Goal: Transaction & Acquisition: Subscribe to service/newsletter

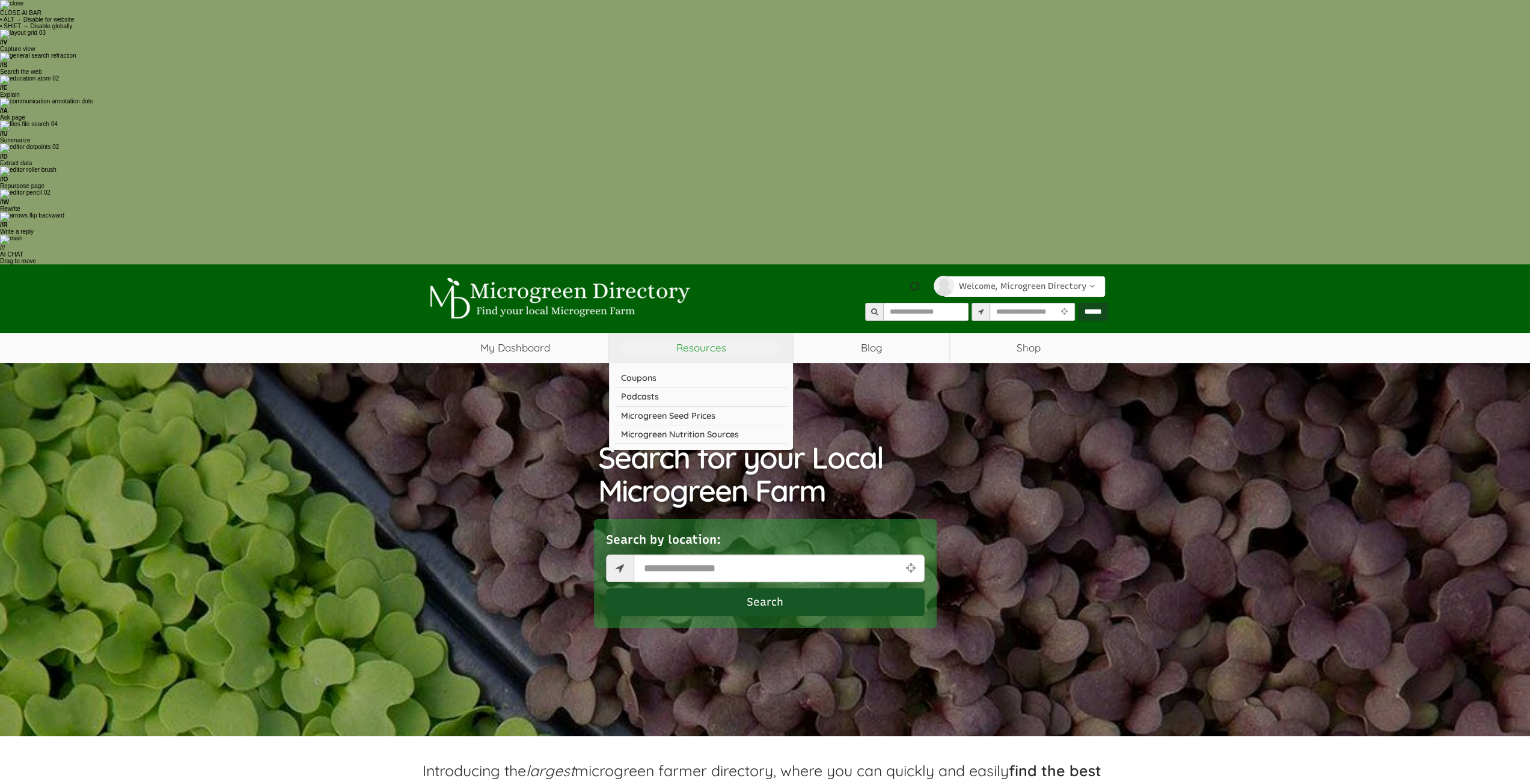
click at [680, 333] on link "Resources" at bounding box center [701, 347] width 184 height 30
click at [681, 333] on link "Resources" at bounding box center [701, 347] width 184 height 30
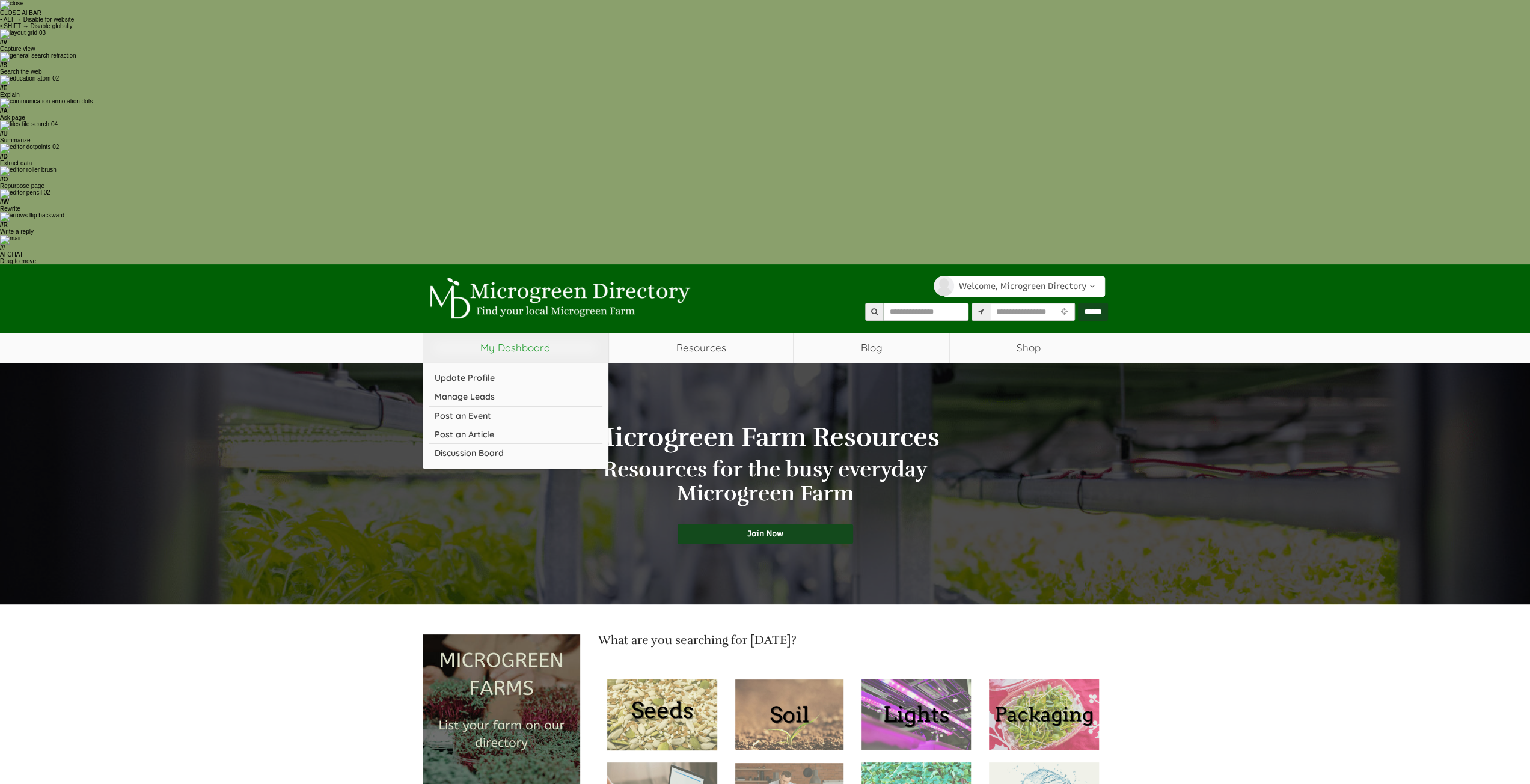
select select "Language Translate Widget"
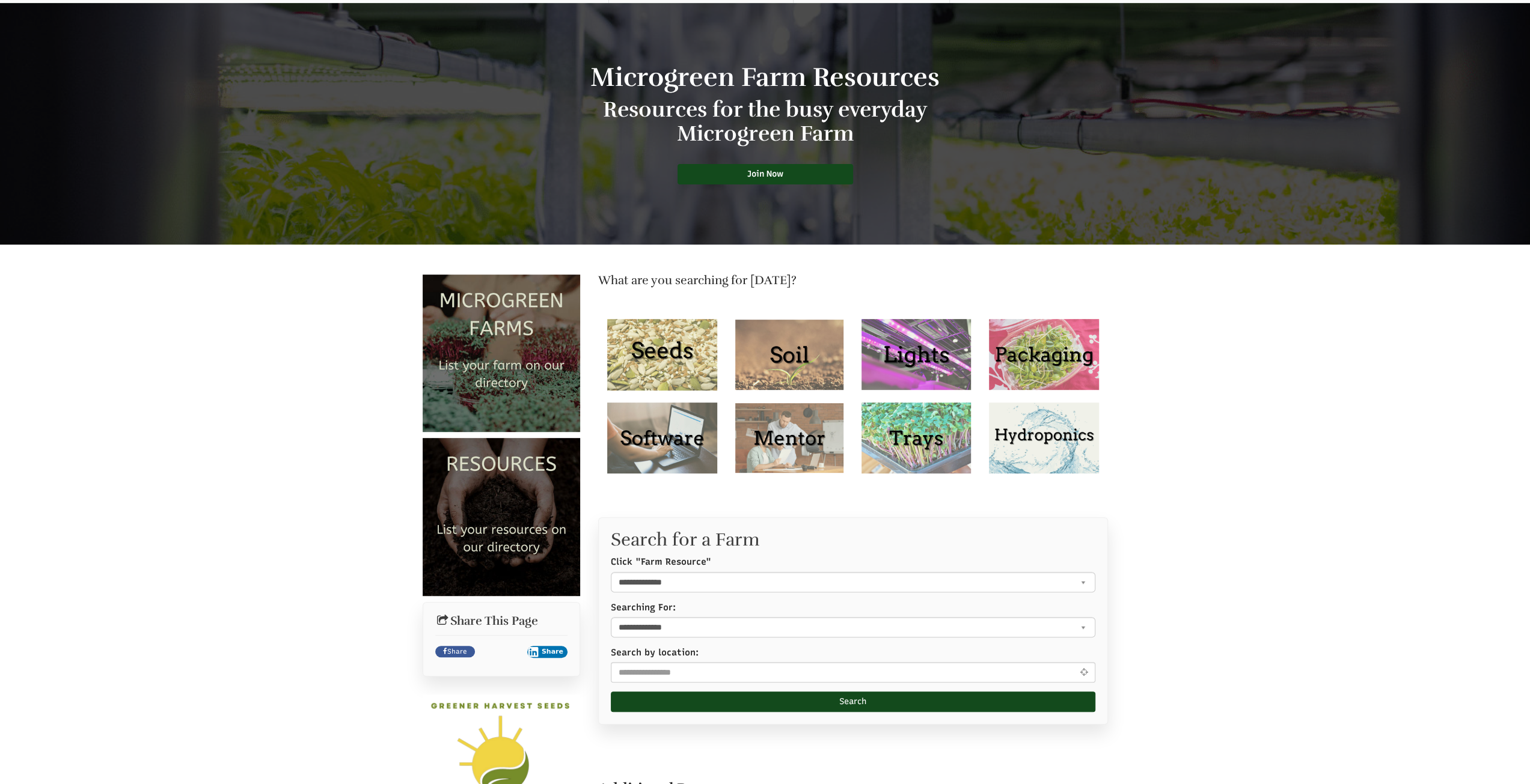
scroll to position [360, 0]
click at [443, 437] on img at bounding box center [501, 516] width 158 height 158
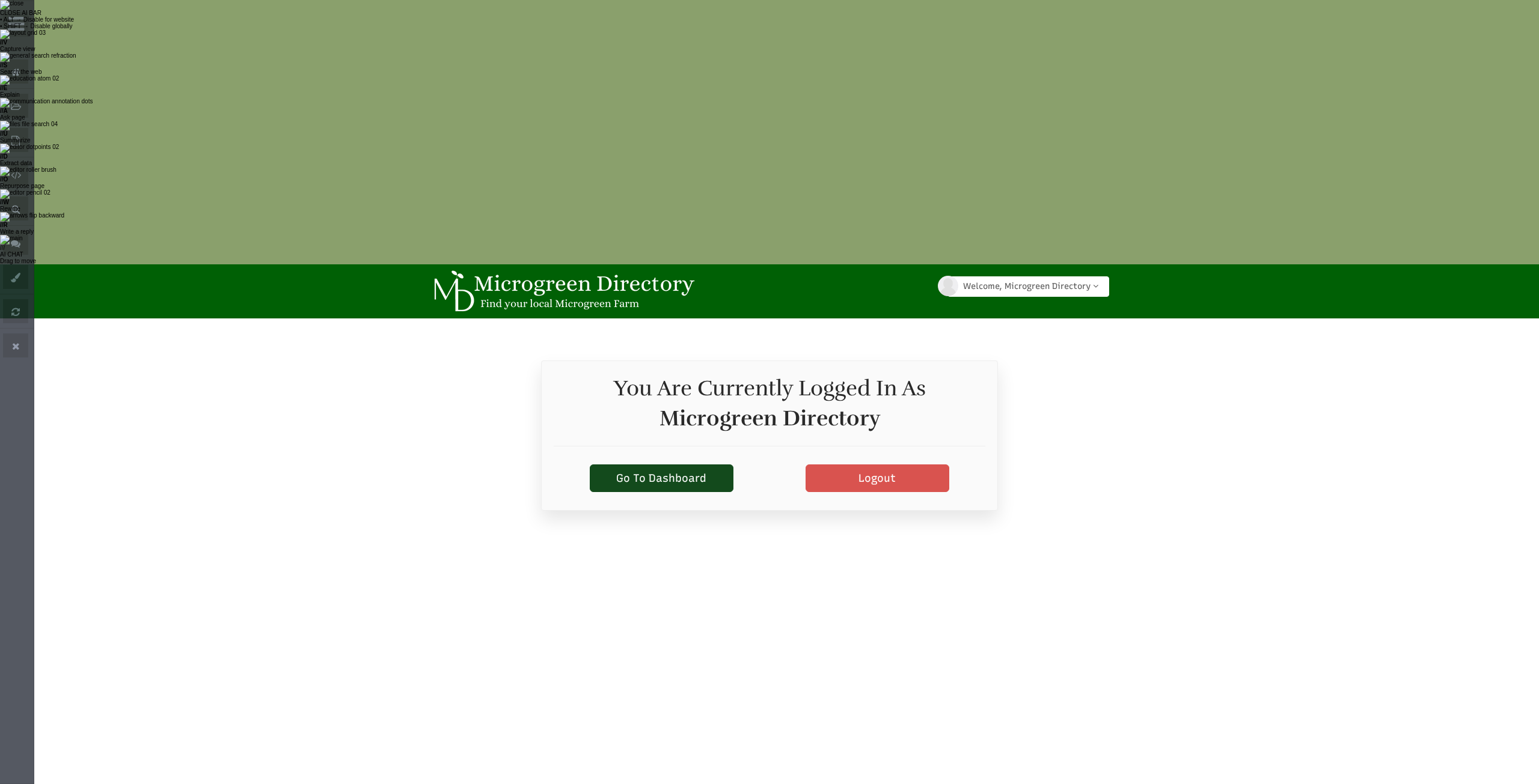
select select "Language Translate Widget"
